Goal: Transaction & Acquisition: Download file/media

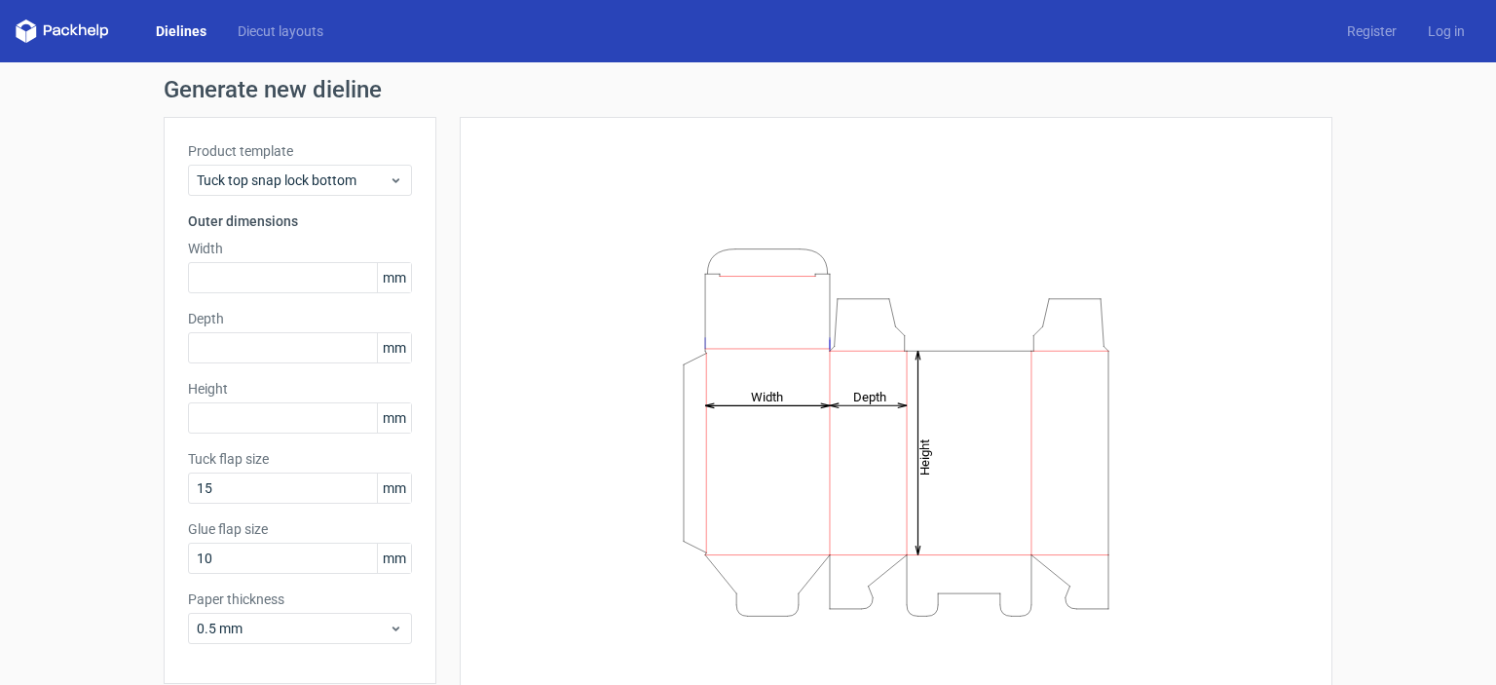
click at [390, 277] on span "mm" at bounding box center [394, 277] width 34 height 29
click at [269, 283] on input "text" at bounding box center [300, 277] width 224 height 31
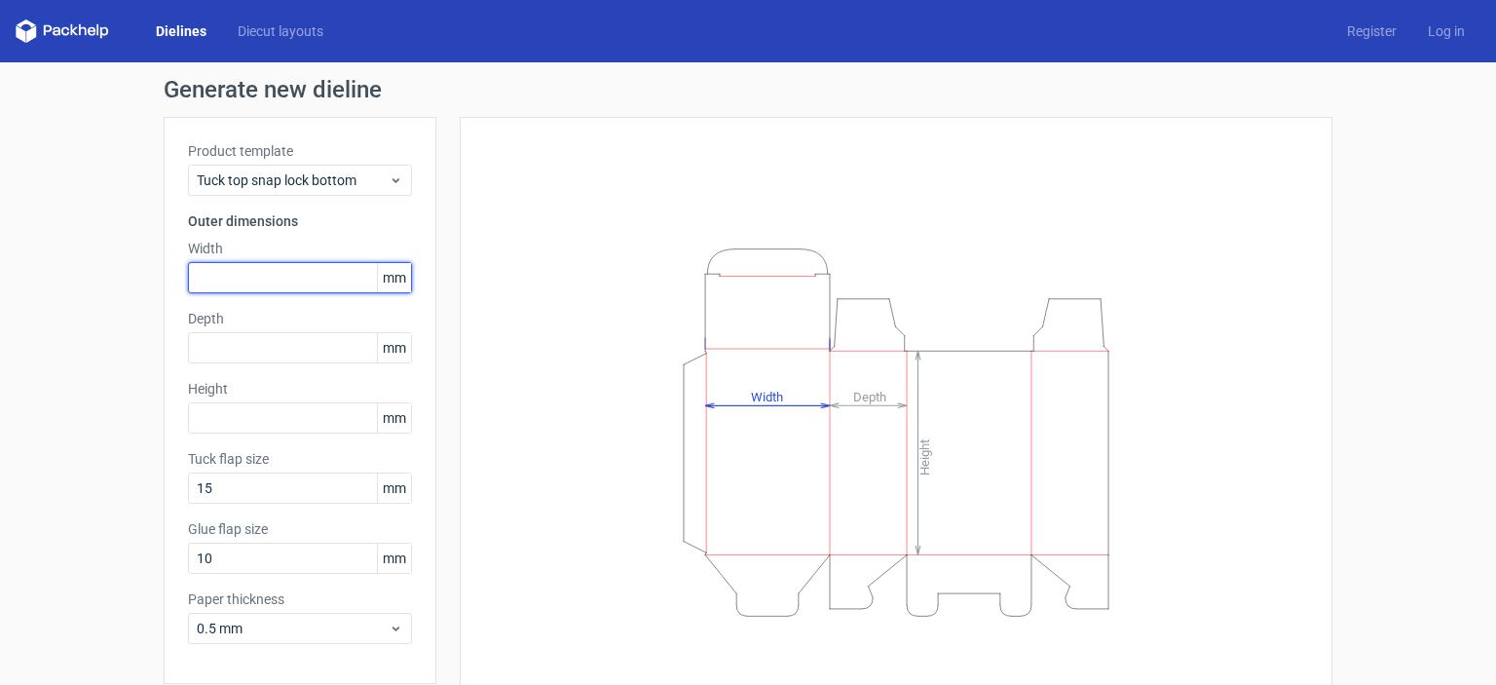
click at [269, 283] on input "text" at bounding box center [300, 277] width 224 height 31
paste input "889"
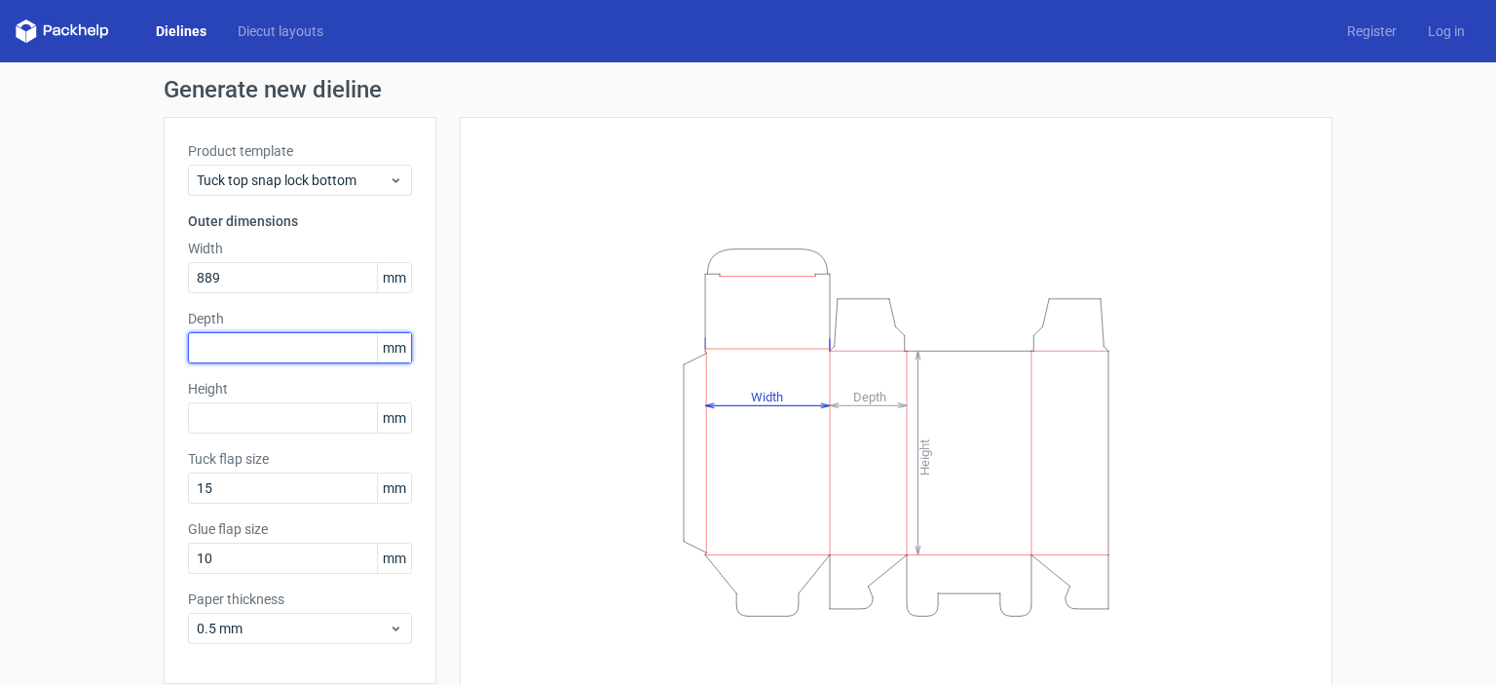
click at [256, 344] on div "Depth mm" at bounding box center [300, 336] width 224 height 55
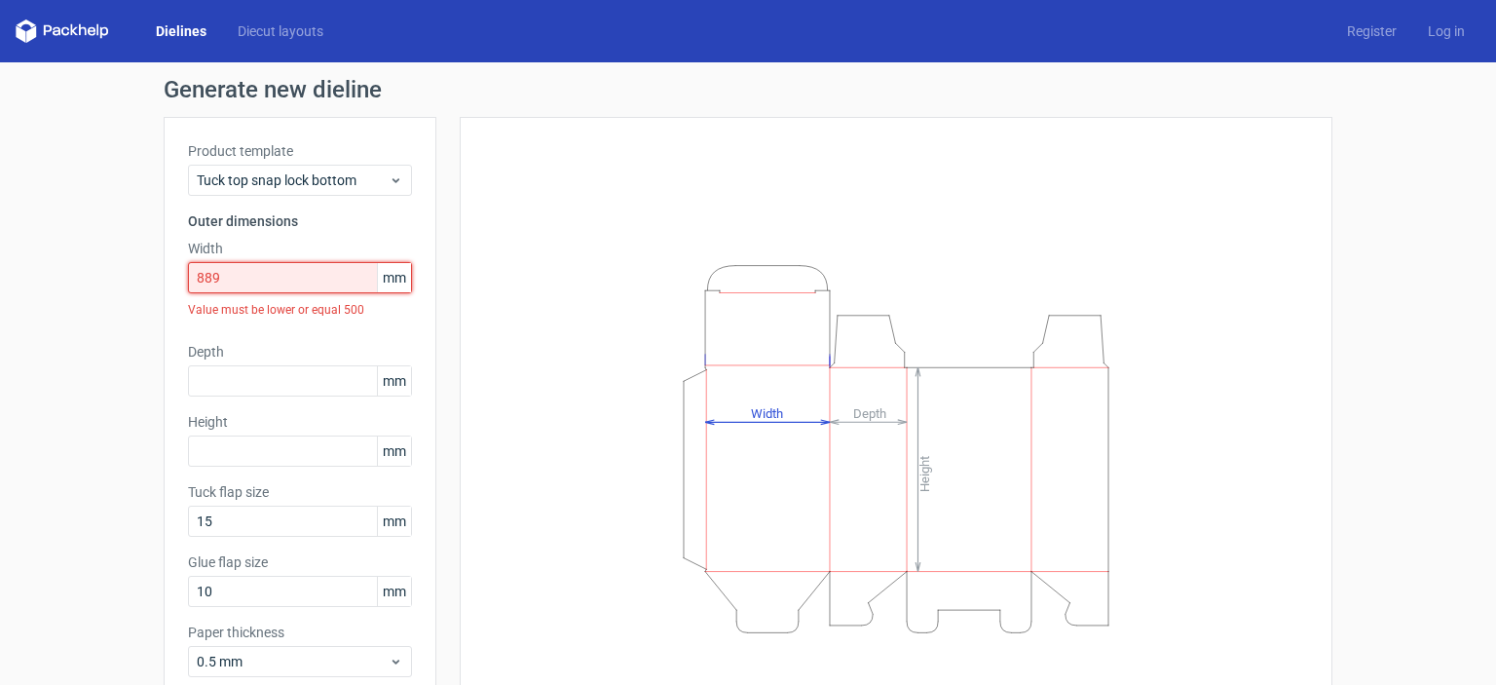
click at [207, 276] on input "889" at bounding box center [300, 277] width 224 height 31
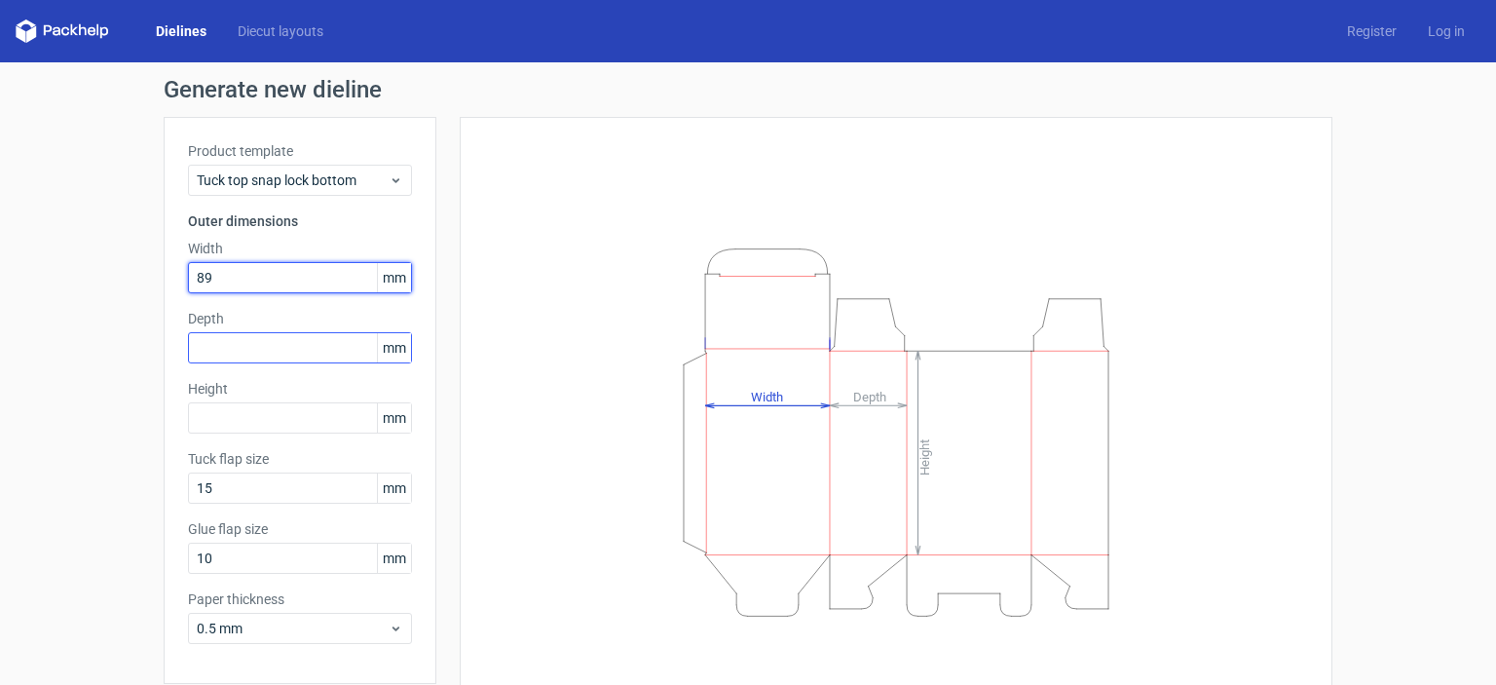
type input "89"
click at [234, 349] on input "text" at bounding box center [300, 347] width 224 height 31
type input "89"
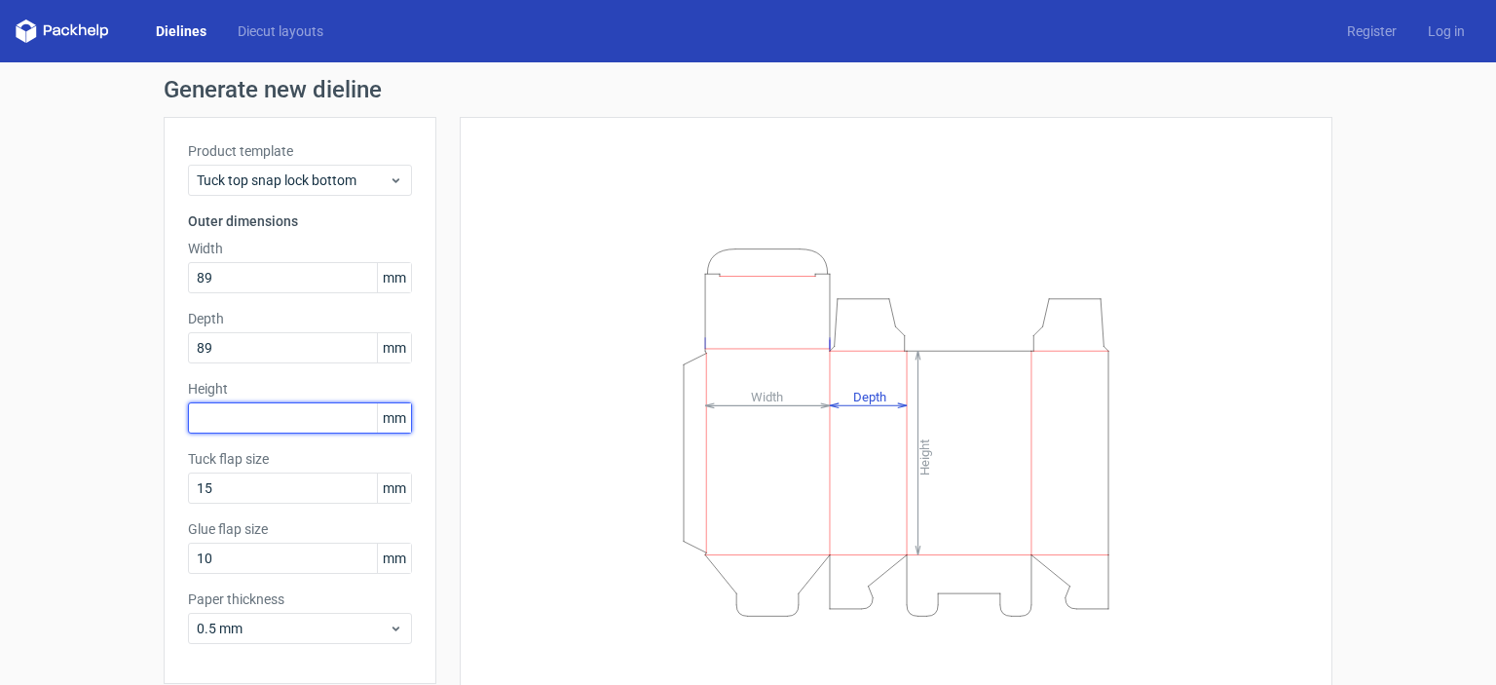
click at [245, 412] on input "text" at bounding box center [300, 417] width 224 height 31
click at [290, 428] on input "text" at bounding box center [300, 417] width 224 height 31
type input "152"
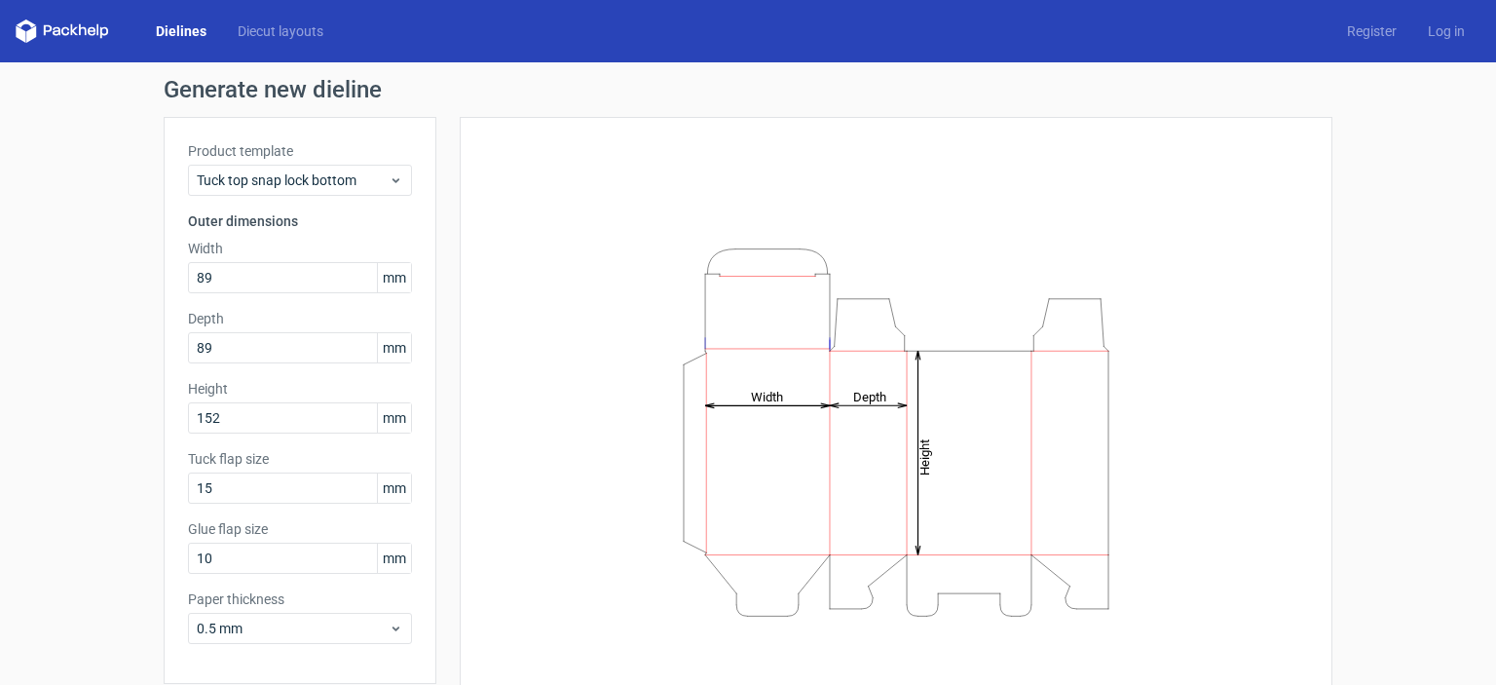
click at [1203, 257] on div "Height Depth Width" at bounding box center [896, 432] width 824 height 582
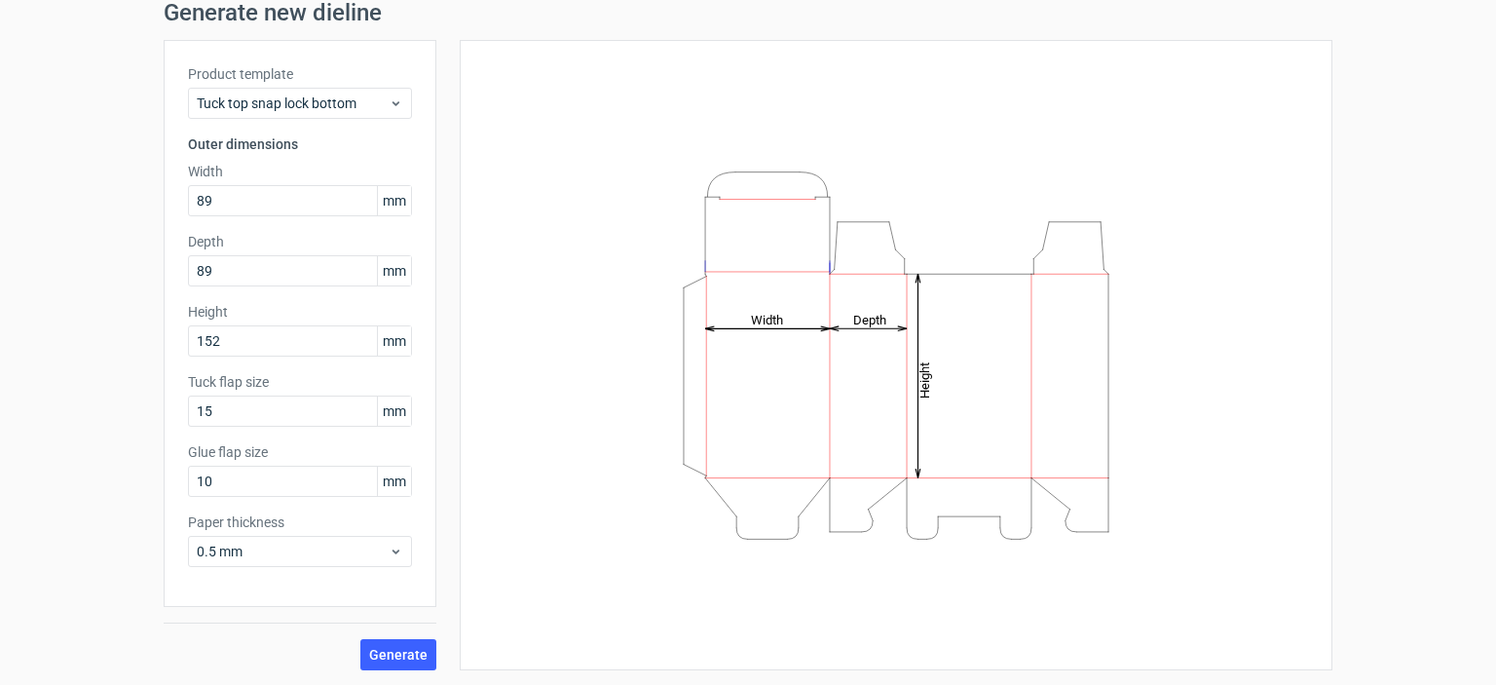
click at [382, 405] on span "mm" at bounding box center [394, 410] width 34 height 29
click at [328, 99] on span "Tuck top snap lock bottom" at bounding box center [293, 103] width 192 height 19
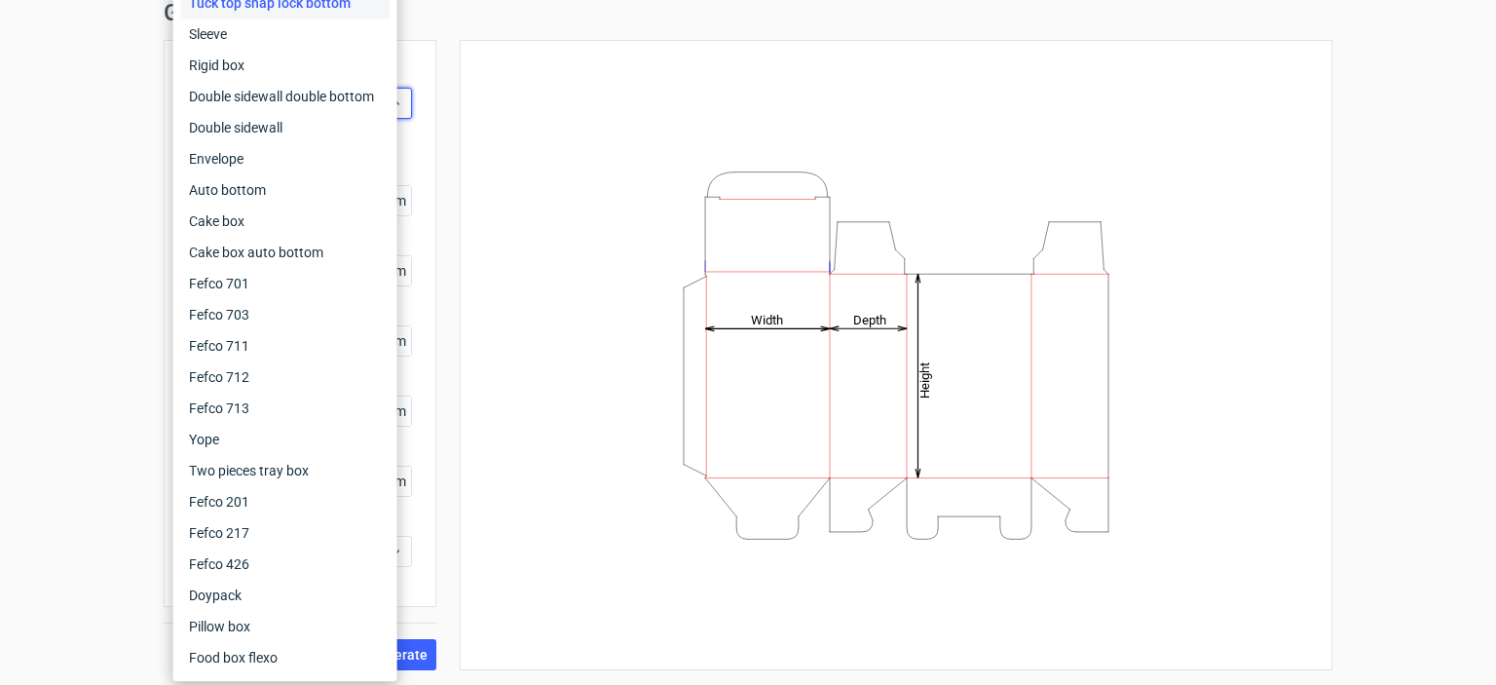
click at [640, 108] on div "Height Depth Width" at bounding box center [896, 355] width 824 height 582
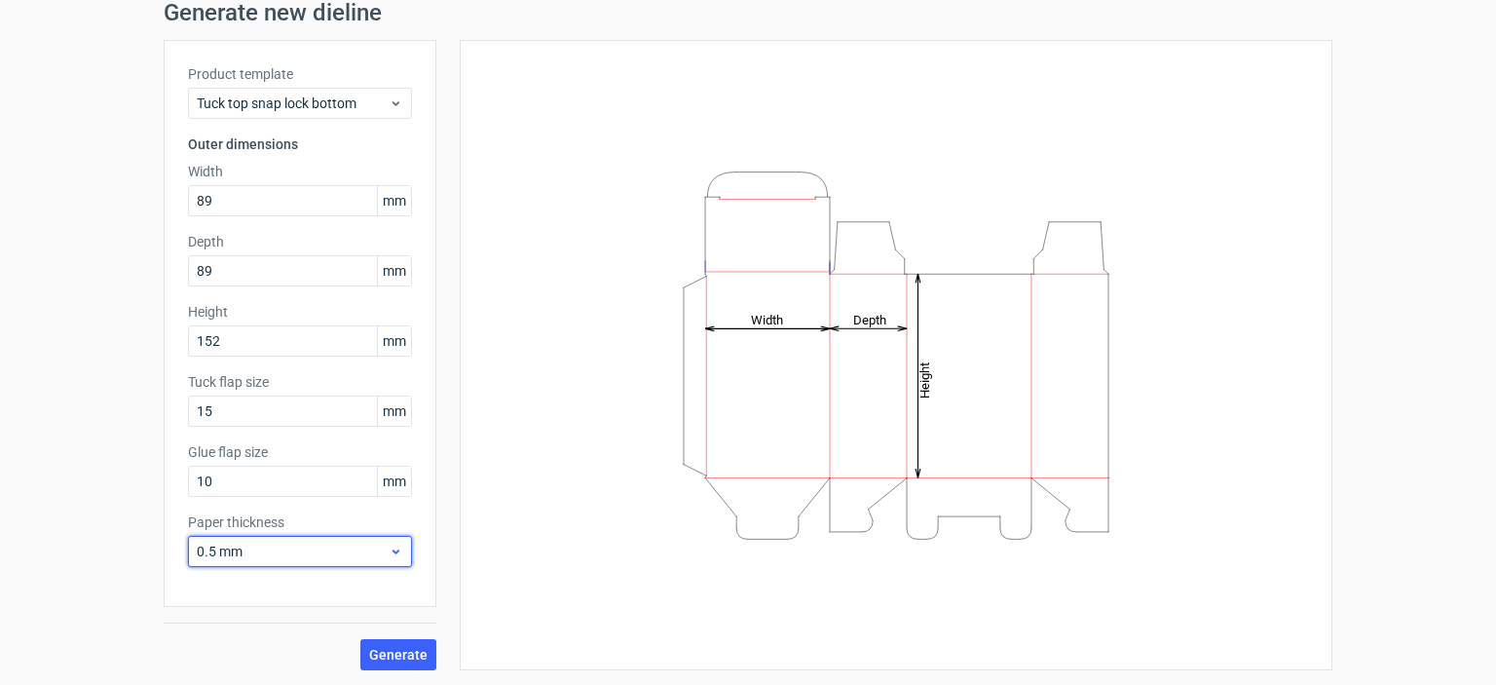
click at [273, 557] on span "0.5 mm" at bounding box center [293, 551] width 192 height 19
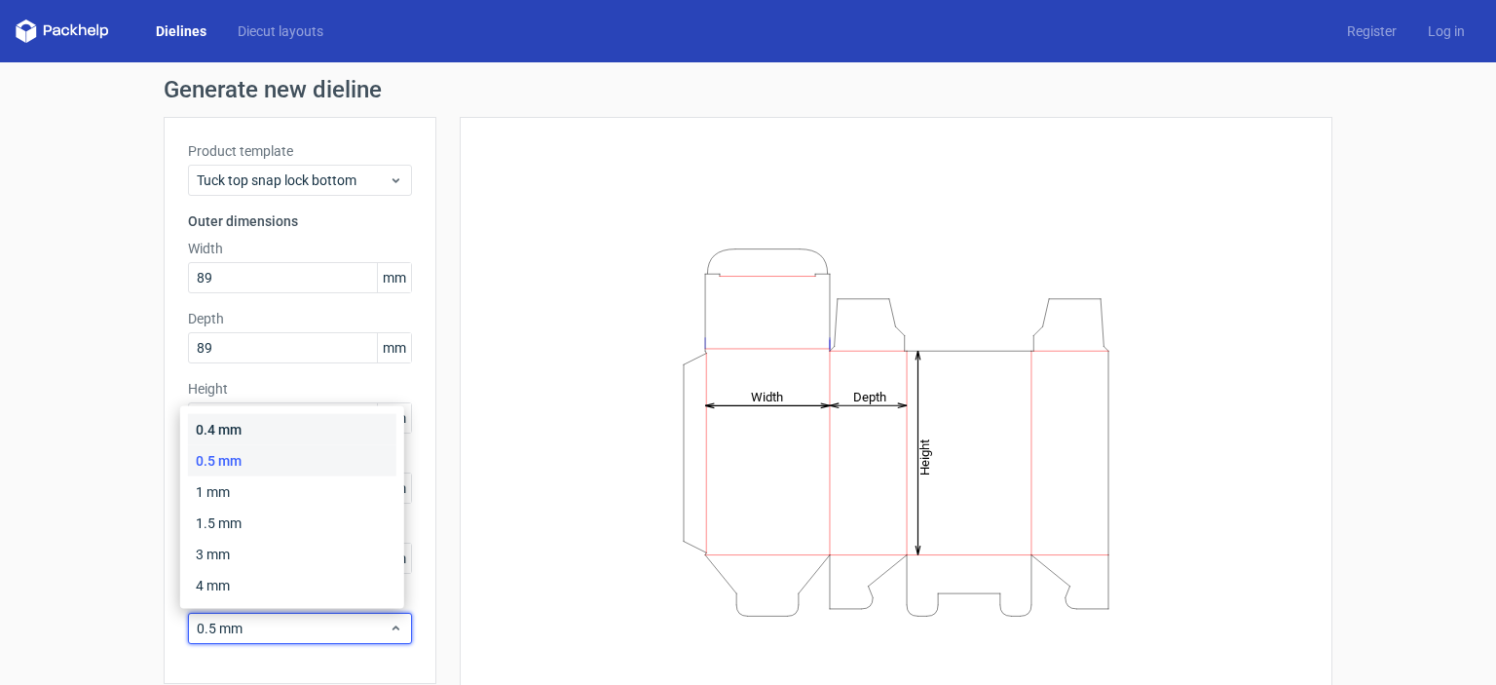
scroll to position [0, 0]
click at [275, 436] on div "0.4 mm" at bounding box center [292, 429] width 208 height 31
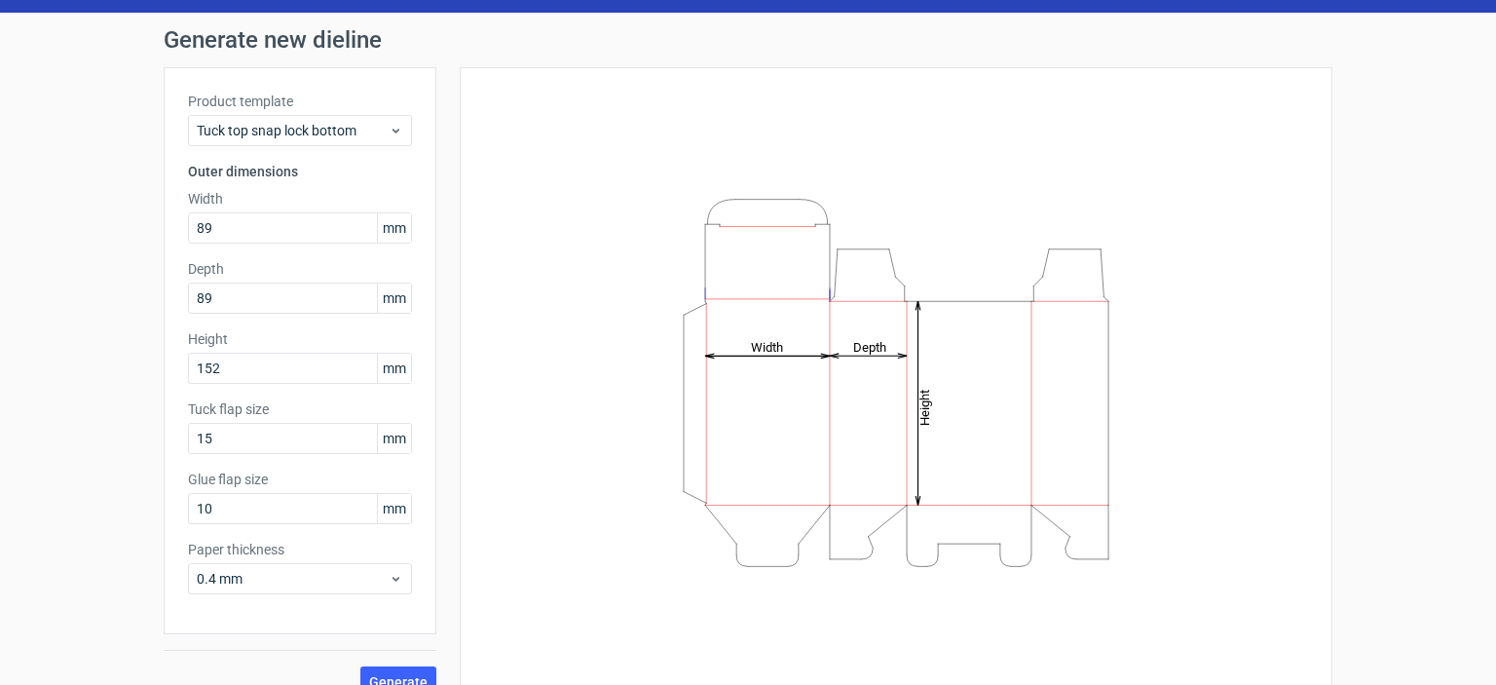
scroll to position [77, 0]
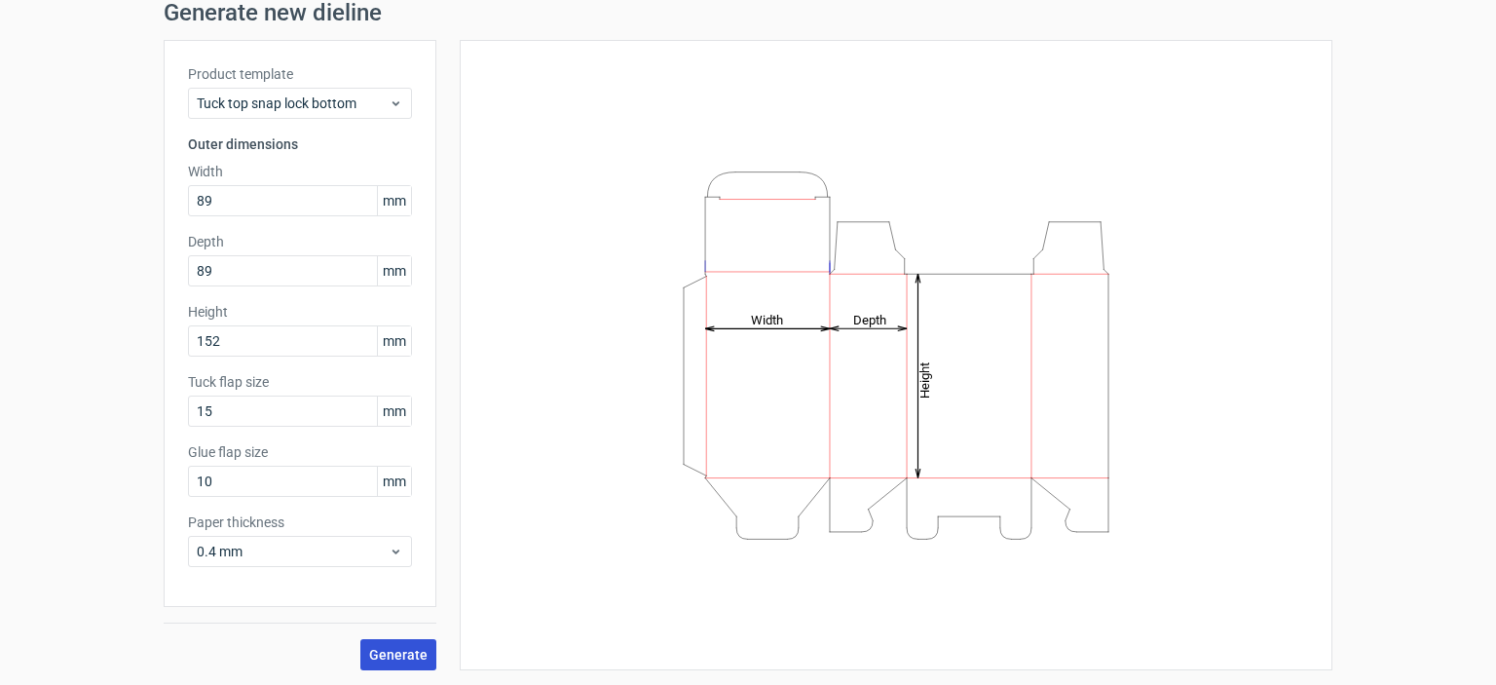
click at [411, 658] on span "Generate" at bounding box center [398, 655] width 58 height 14
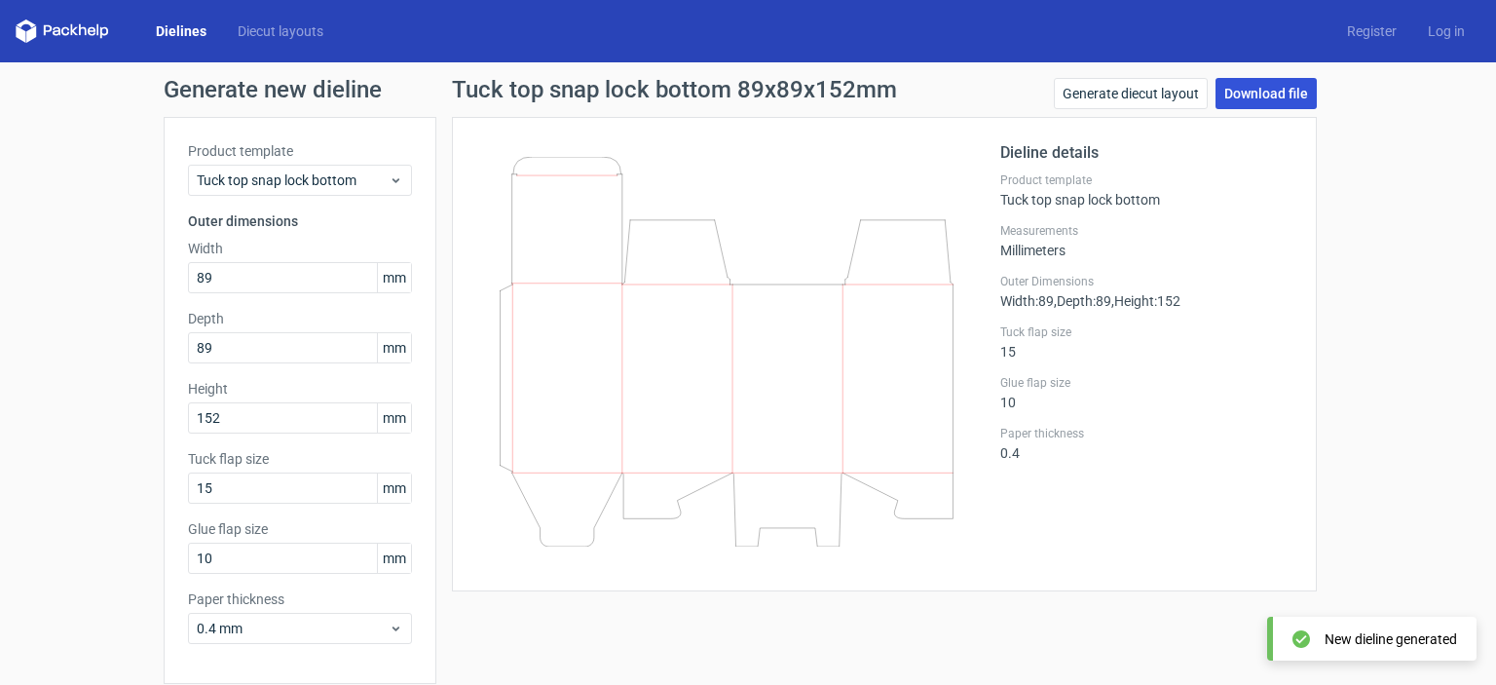
click at [1263, 91] on link "Download file" at bounding box center [1266, 93] width 101 height 31
